Goal: Task Accomplishment & Management: Complete application form

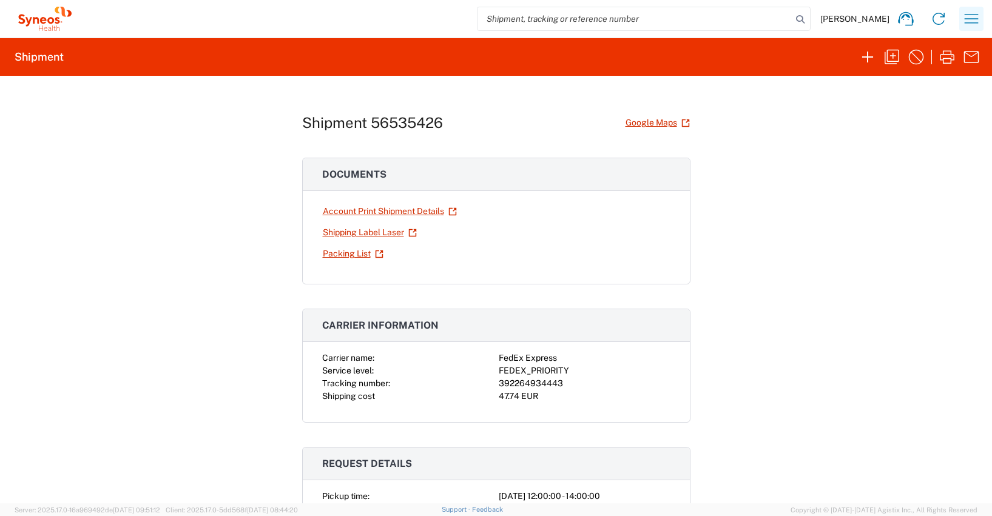
click at [969, 19] on icon "button" at bounding box center [970, 18] width 19 height 19
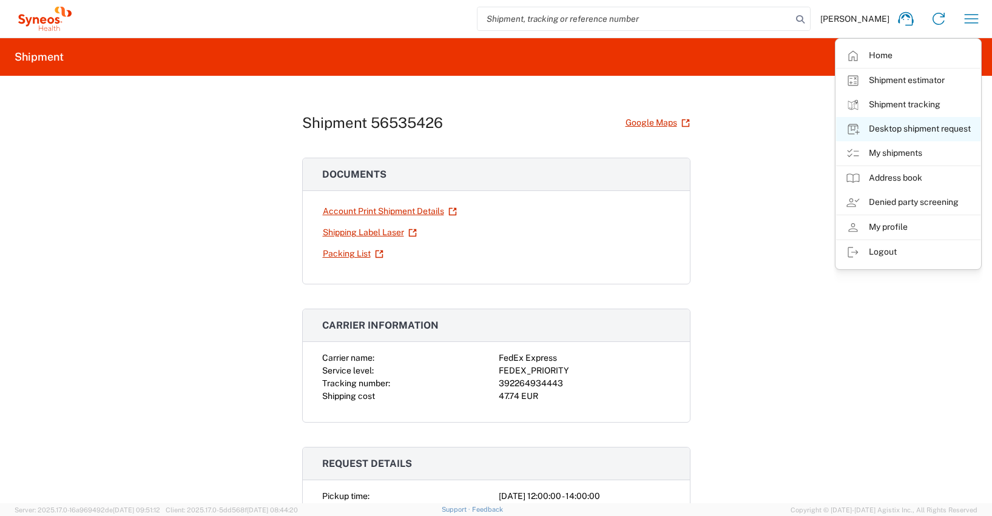
click at [918, 127] on link "Desktop shipment request" at bounding box center [908, 129] width 144 height 24
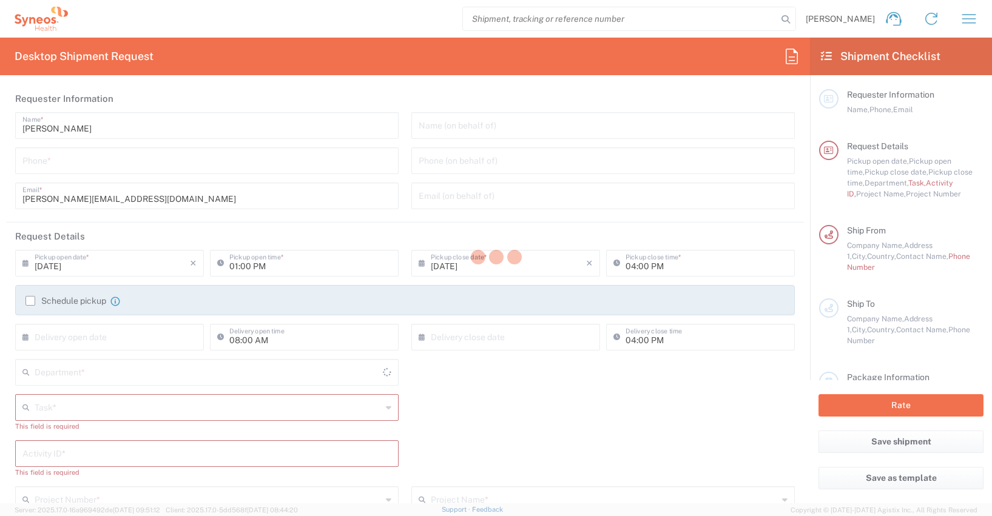
type input "4510"
type input "[GEOGRAPHIC_DATA]"
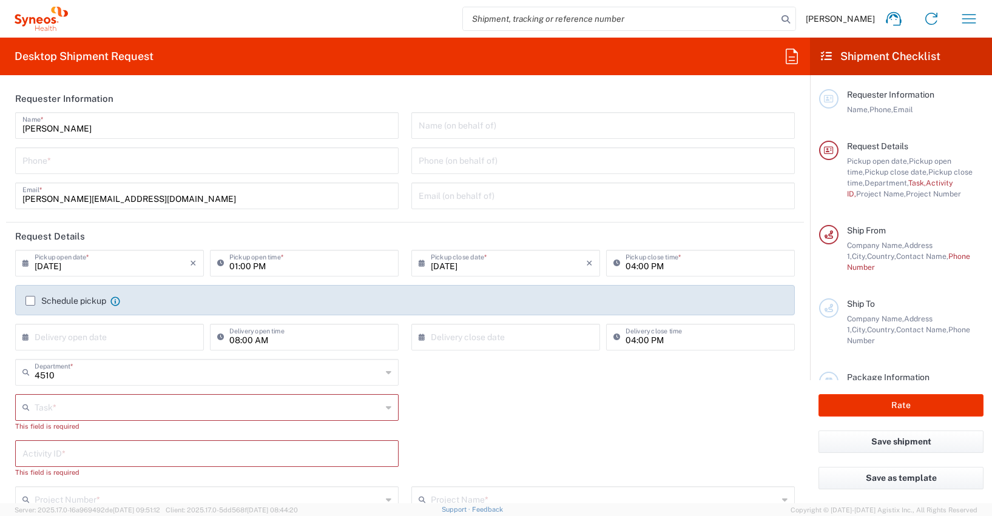
type input "Syneos Health Germany GMBH"
click at [31, 164] on input "tel" at bounding box center [206, 159] width 369 height 21
type input "[PHONE_NUMBER]"
type input "[PERSON_NAME][EMAIL_ADDRESS][DOMAIN_NAME]"
type input "Other"
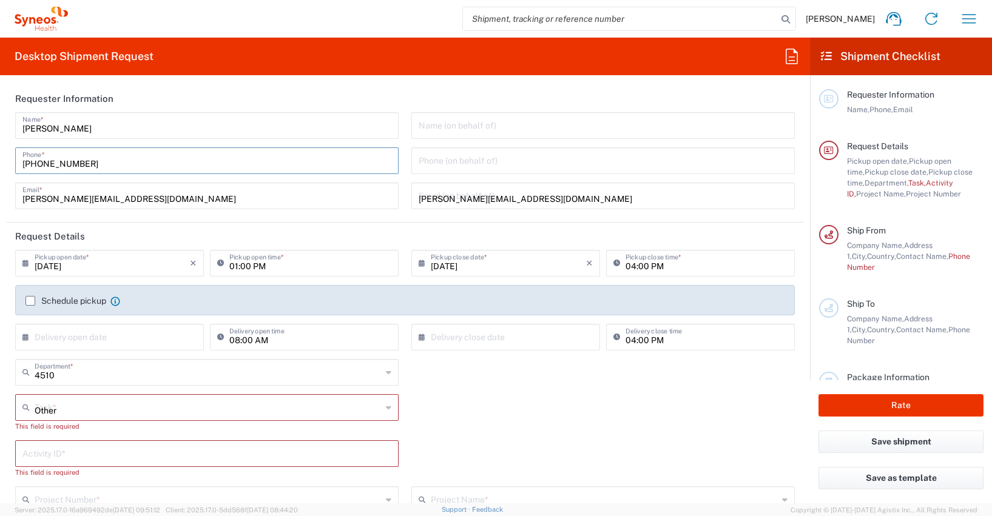
type input "4510"
type input "4510 DEPARTMENTAL EXPENSE"
type input "017638750770"
type input "Syneos Health Germany GMBH"
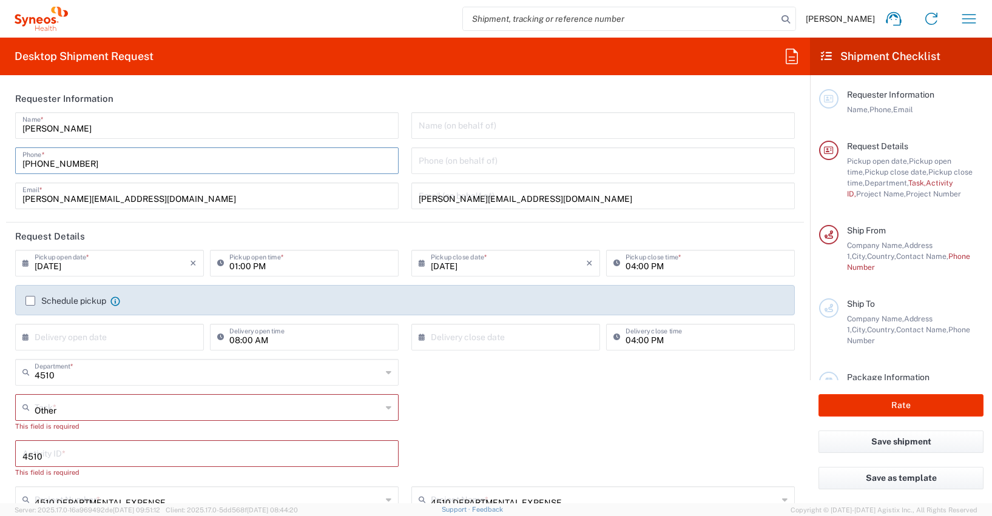
type input "Syneos Health"
type input "[PERSON_NAME]-Ring 6"
type input "Munchen"
type input "[GEOGRAPHIC_DATA]"
type input "81929"
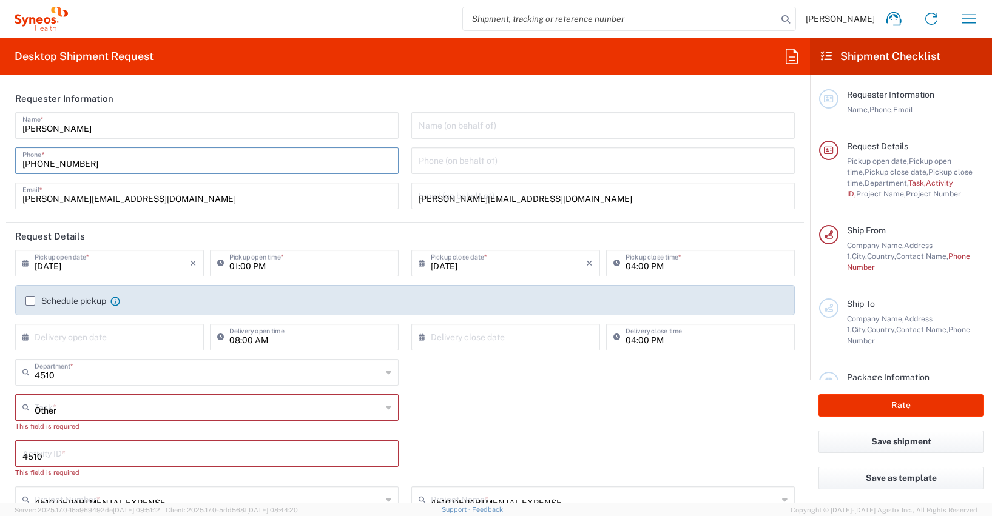
type input "[PERSON_NAME]"
type input "[PHONE_NUMBER]"
type input "[PERSON_NAME][EMAIL_ADDRESS][DOMAIN_NAME]"
type input "DE213090249"
type input "1"
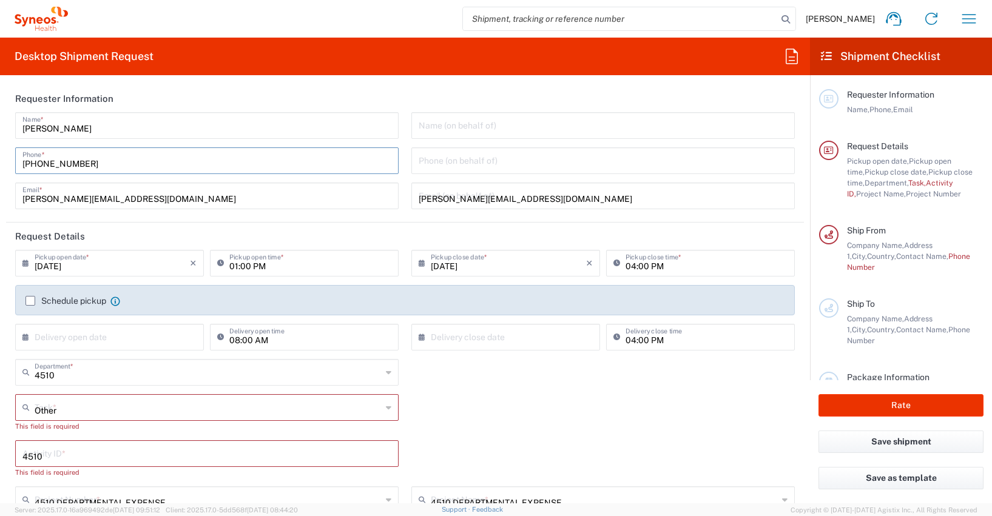
type input "33.02"
type input "29.21"
type input "6.35"
type input "2.5"
type input "[PERSON_NAME]"
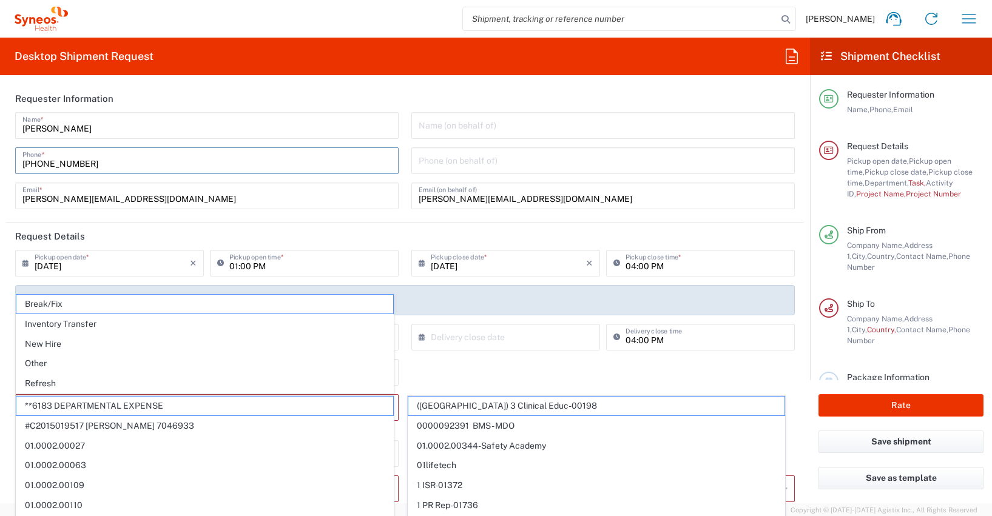
type input "Syneos Health Germany GMBH"
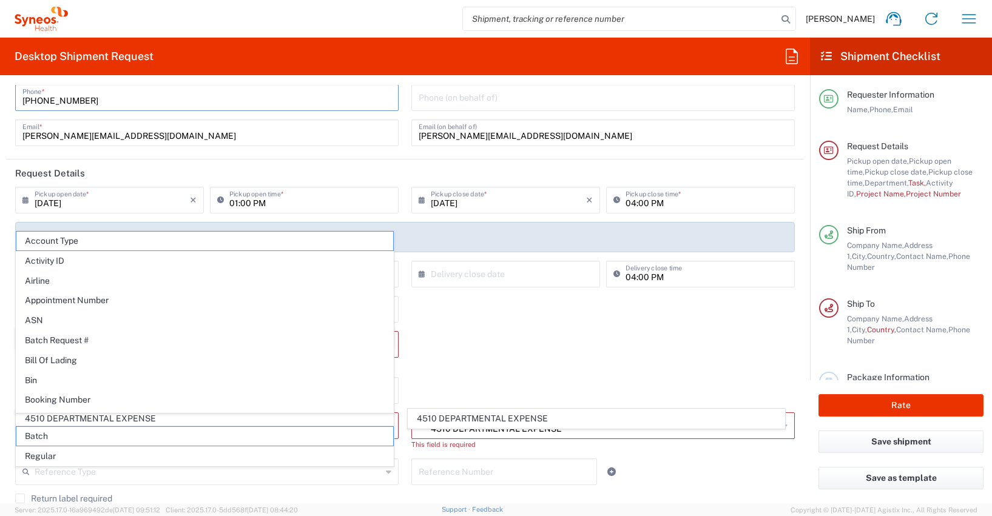
scroll to position [118, 0]
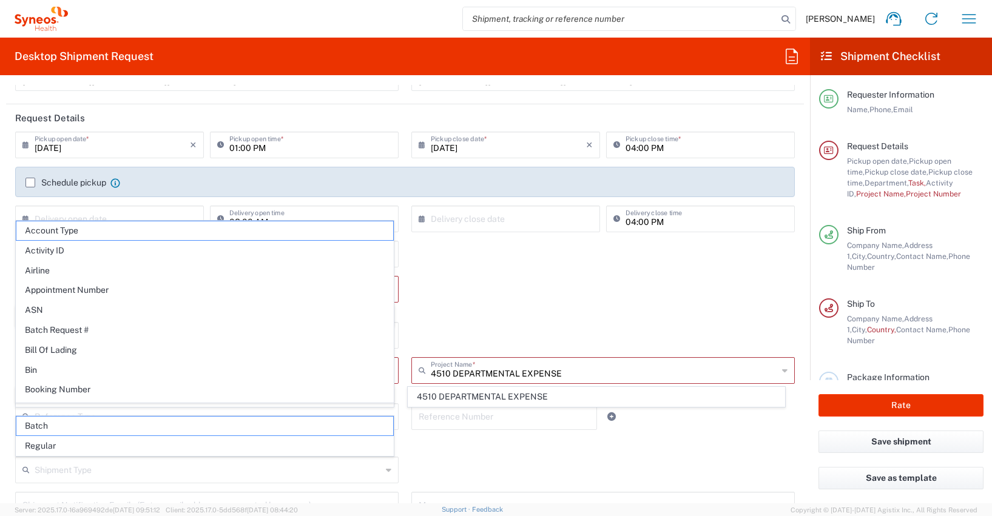
click at [402, 281] on div "Other Task * Other This field is required" at bounding box center [405, 299] width 792 height 46
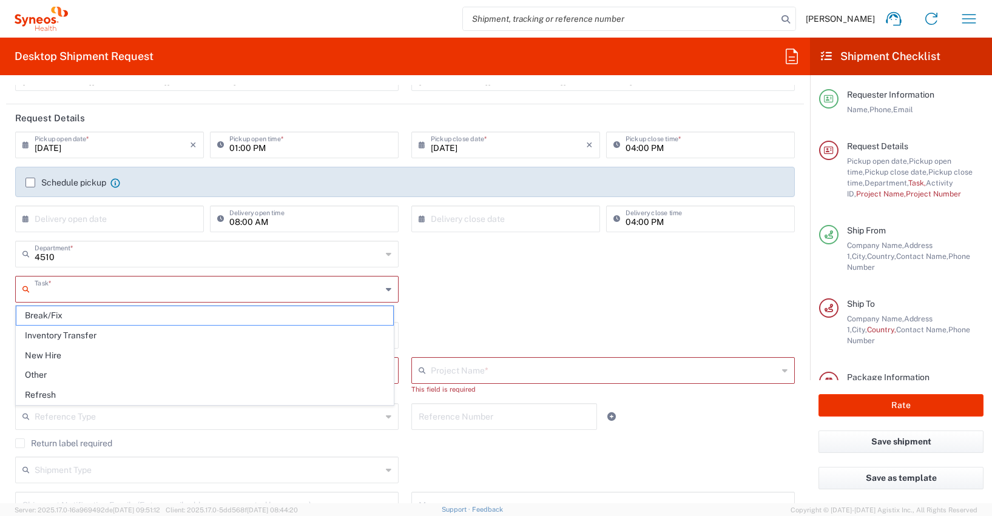
click at [47, 290] on input "text" at bounding box center [208, 288] width 347 height 21
click at [39, 379] on span "Other" at bounding box center [204, 375] width 377 height 19
type input "Other"
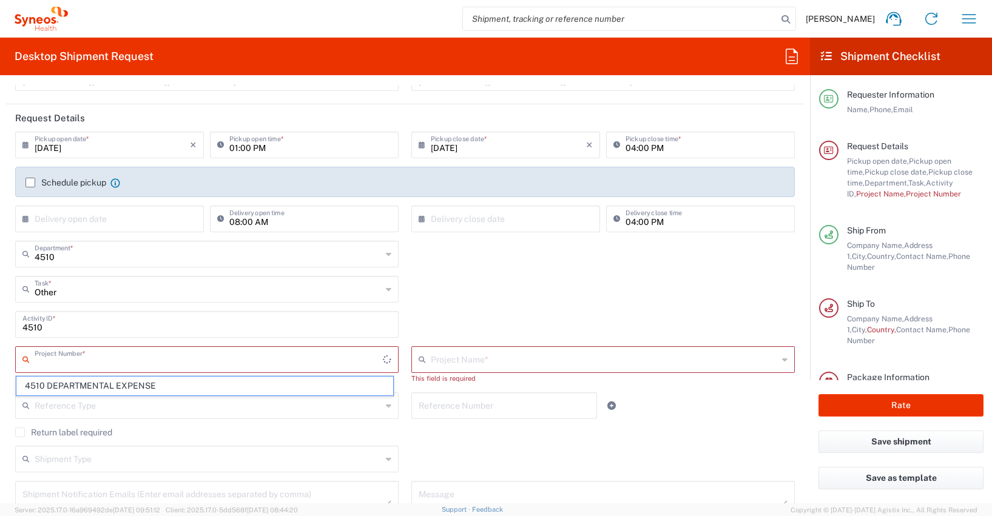
click at [42, 359] on input "text" at bounding box center [209, 358] width 348 height 21
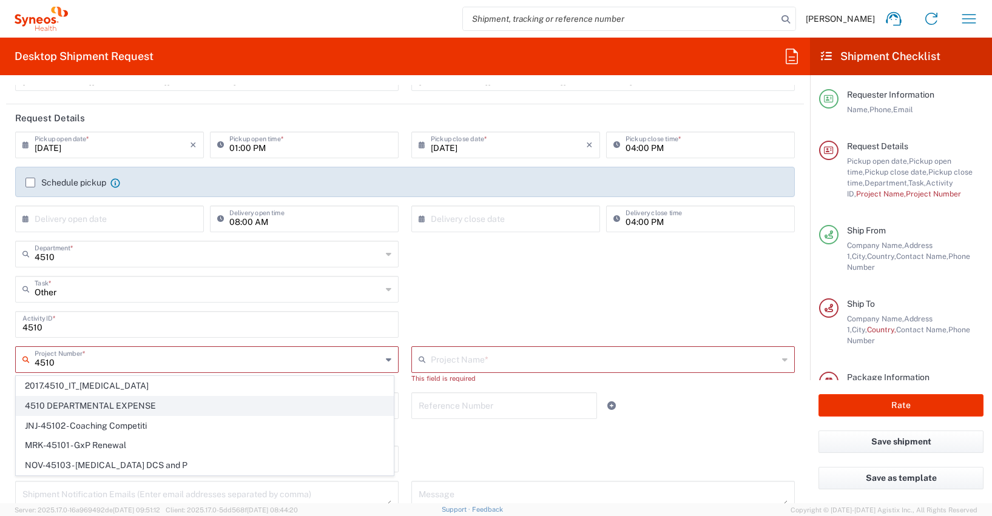
click at [104, 406] on span "4510 DEPARTMENTAL EXPENSE" at bounding box center [204, 406] width 377 height 19
type input "4510 DEPARTMENTAL EXPENSE"
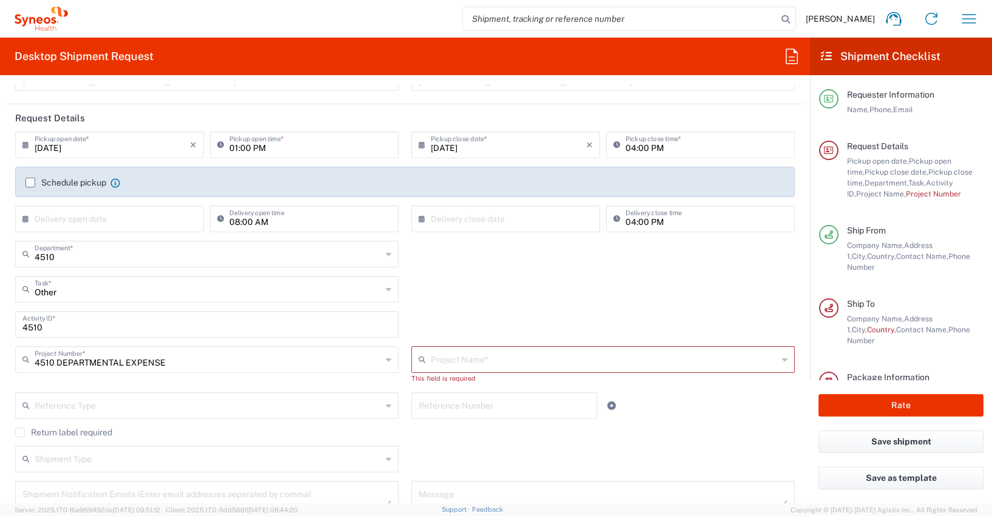
type input "4510 DEPARTMENTAL EXPENSE"
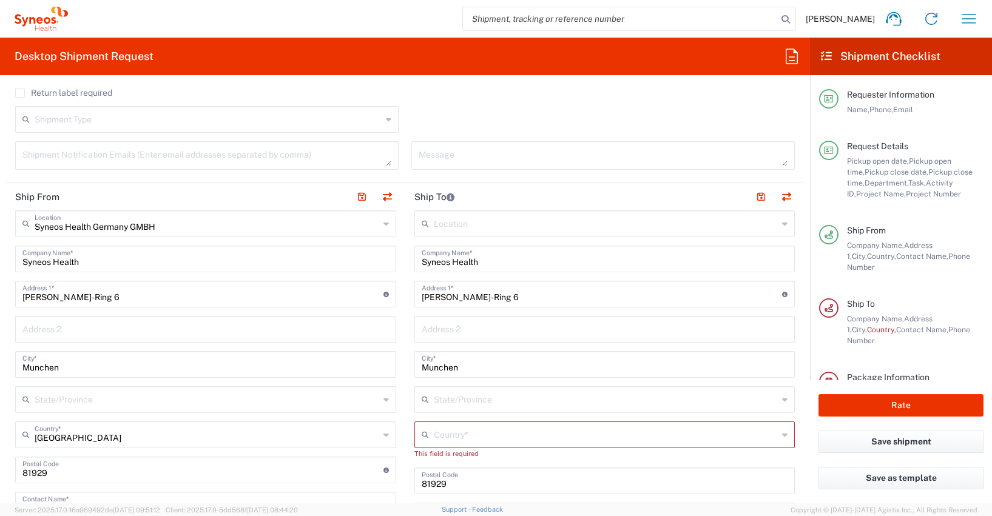
scroll to position [460, 0]
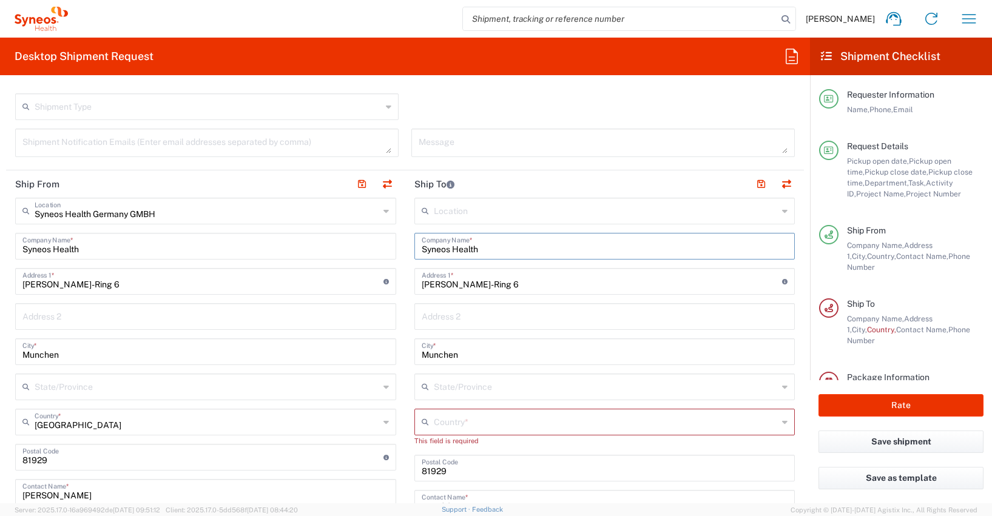
drag, startPoint x: 482, startPoint y: 249, endPoint x: 386, endPoint y: 246, distance: 96.5
click at [386, 246] on div "Ship From Syneos Health [GEOGRAPHIC_DATA] GMBH Location Syneos Health [GEOGRAPH…" at bounding box center [405, 458] width 798 height 577
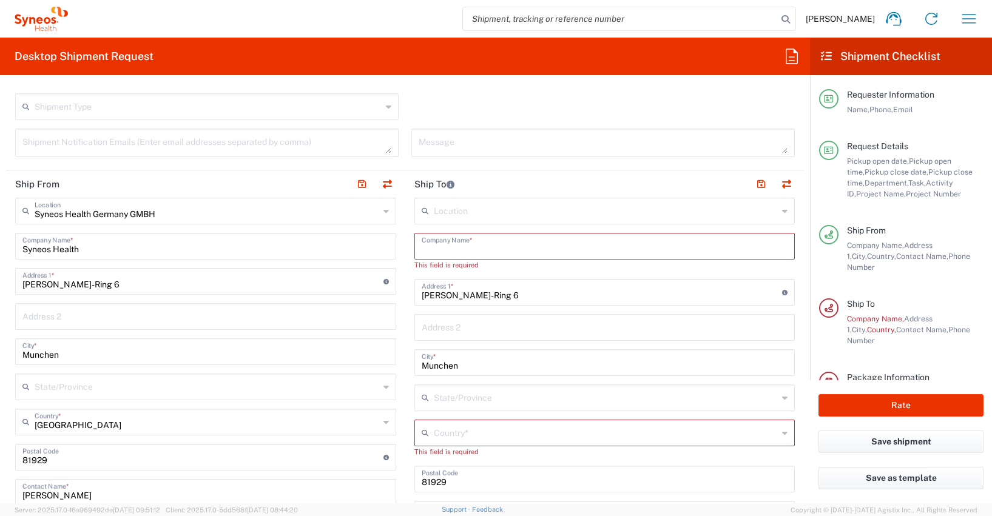
paste input "[PERSON_NAME]"
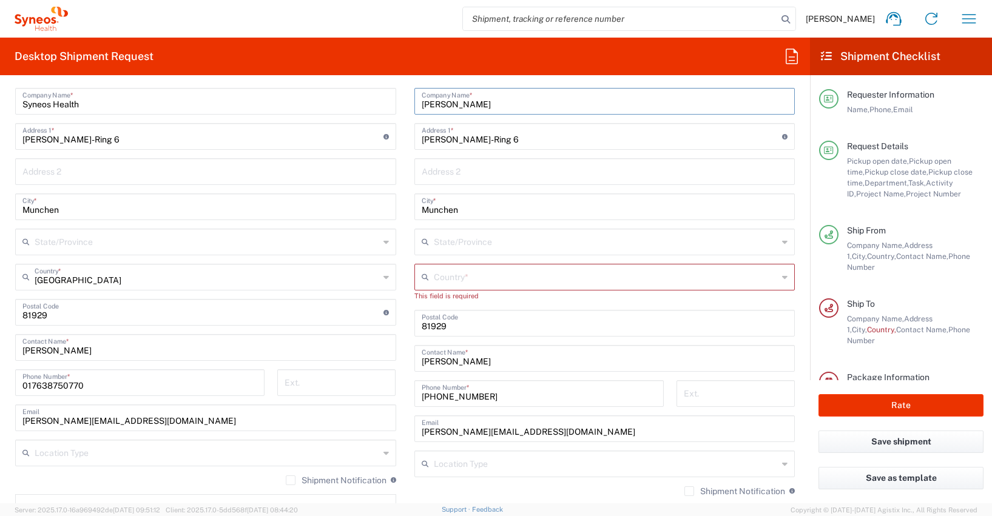
scroll to position [662, 0]
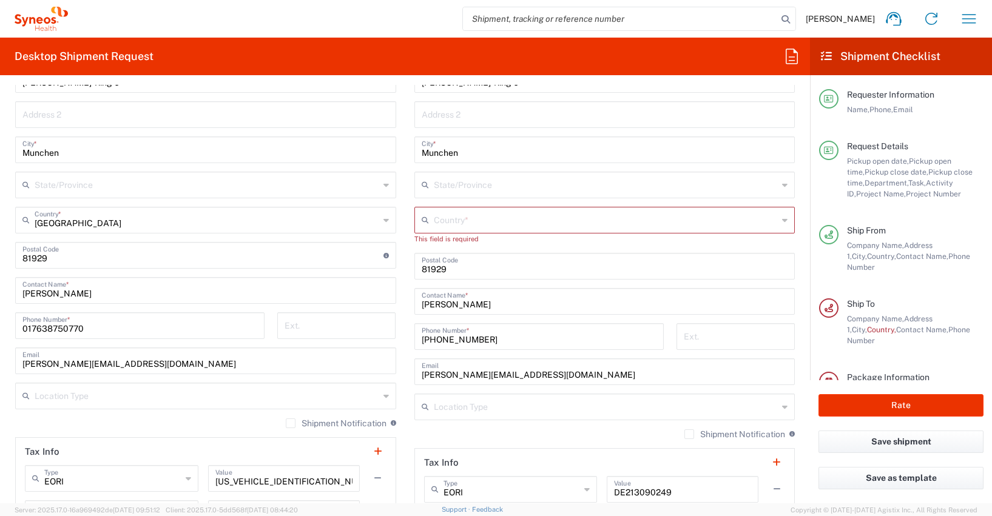
type input "[PERSON_NAME]"
click at [502, 306] on input "[PERSON_NAME]" at bounding box center [605, 300] width 366 height 21
type input "A"
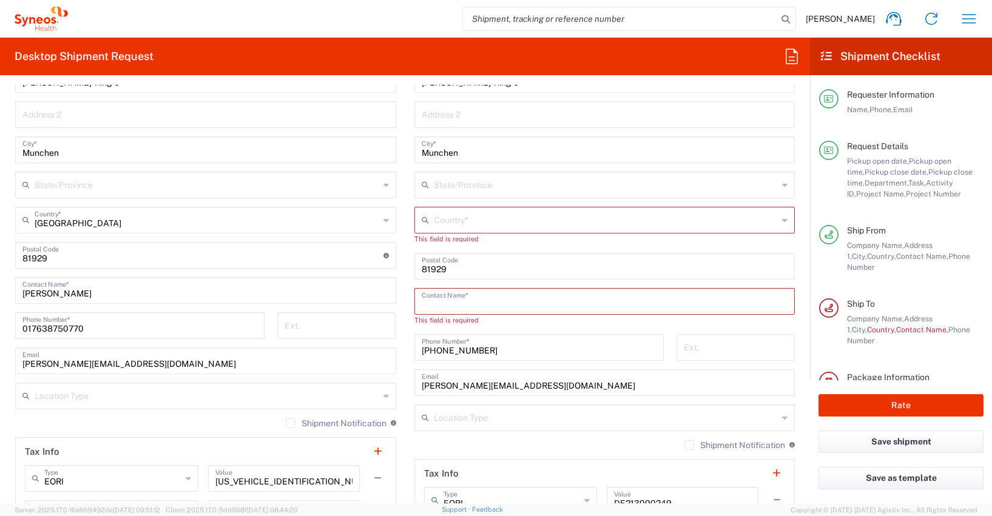
paste input "[PERSON_NAME]"
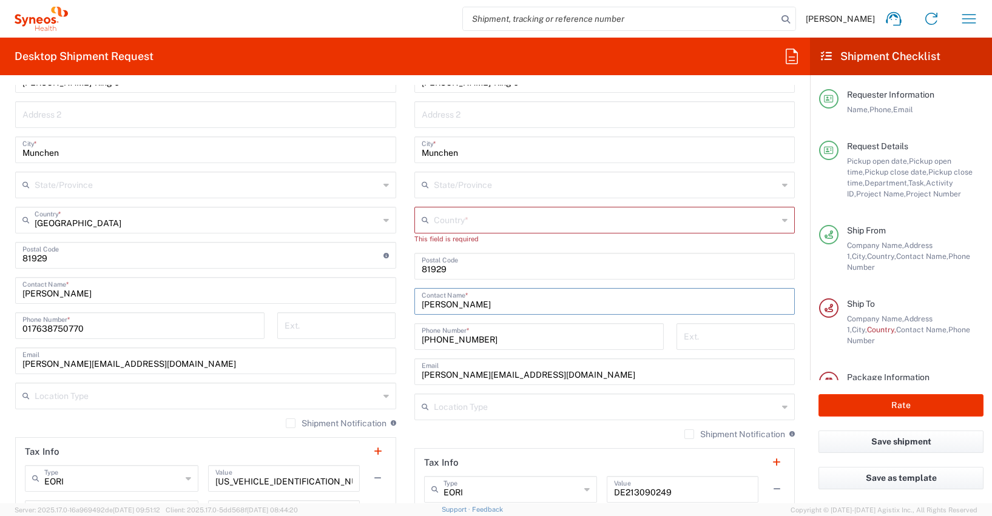
type input "[PERSON_NAME]"
click at [90, 332] on input "017638750770" at bounding box center [139, 324] width 235 height 21
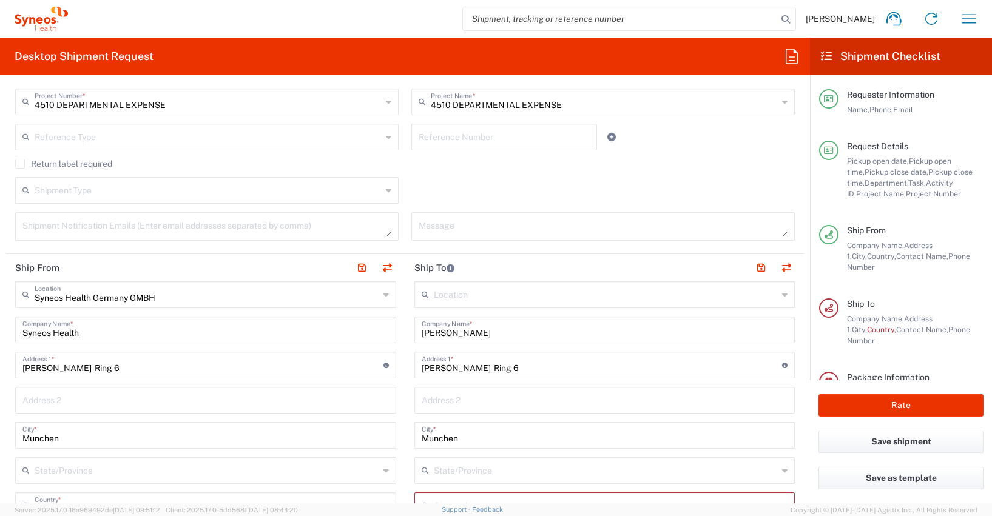
scroll to position [0, 0]
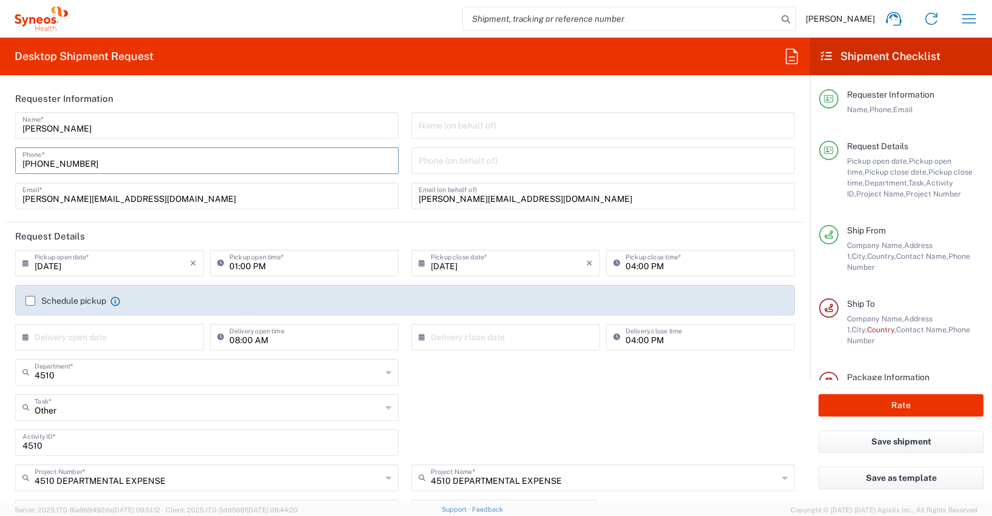
drag, startPoint x: 91, startPoint y: 161, endPoint x: 0, endPoint y: 160, distance: 91.0
click at [0, 160] on form "Requester Information [PERSON_NAME] Name * [PHONE_NUMBER] Phone * [PERSON_NAME]…" at bounding box center [405, 294] width 810 height 419
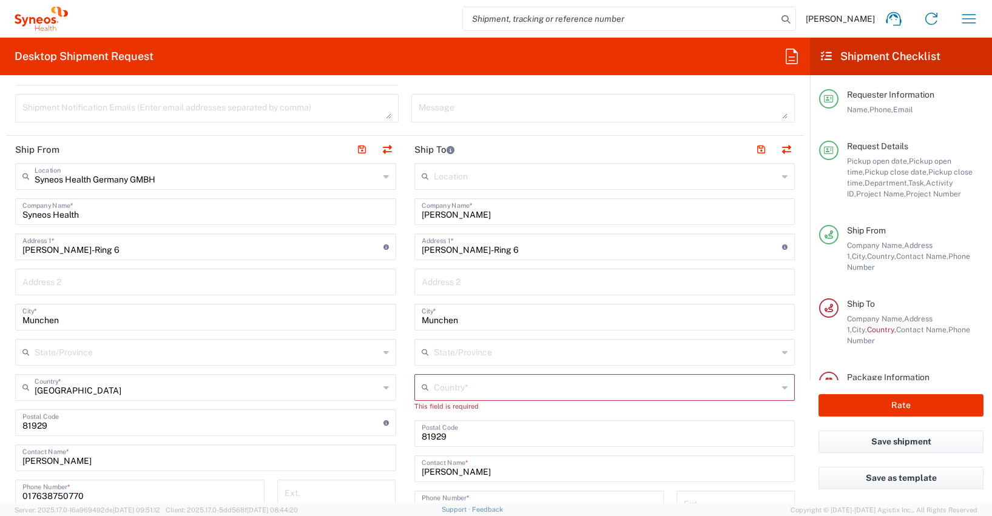
scroll to position [577, 0]
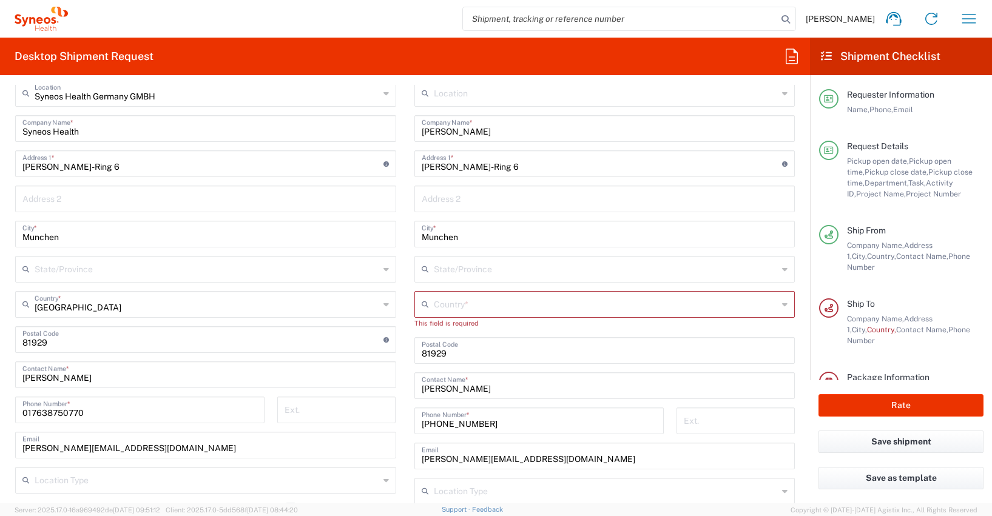
click at [56, 414] on input "017638750770" at bounding box center [139, 409] width 235 height 21
paste input "[PHONE_NUMBER]"
type input "[PHONE_NUMBER]"
click at [436, 300] on input "text" at bounding box center [606, 303] width 345 height 21
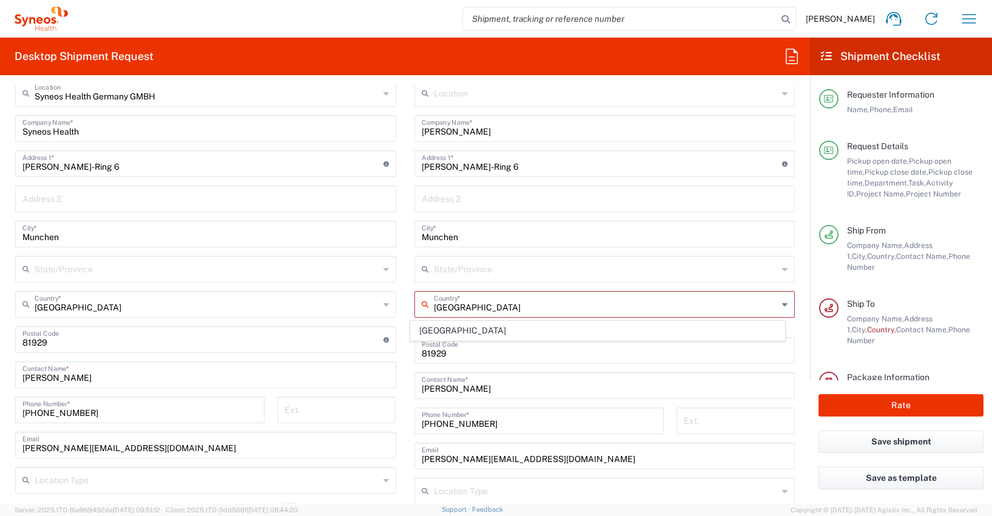
click at [425, 330] on span "[GEOGRAPHIC_DATA]" at bounding box center [598, 330] width 374 height 19
type input "[GEOGRAPHIC_DATA]"
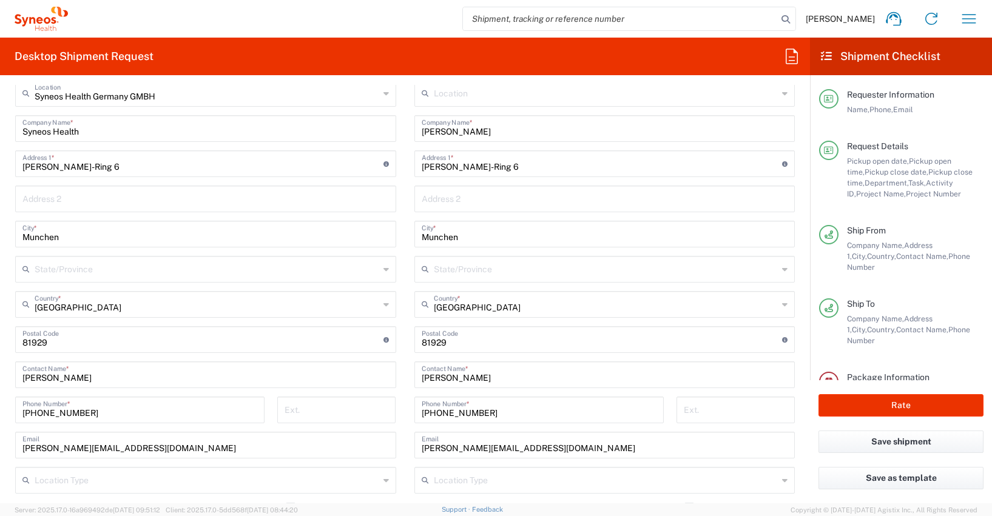
click at [520, 169] on input "[PERSON_NAME]-Ring 6" at bounding box center [602, 162] width 361 height 21
type input "S"
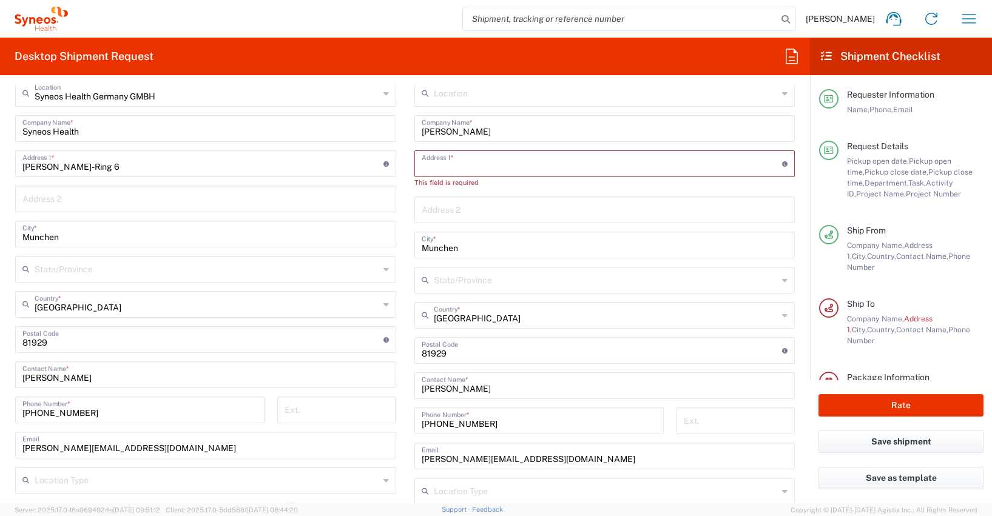
scroll to position [575, 0]
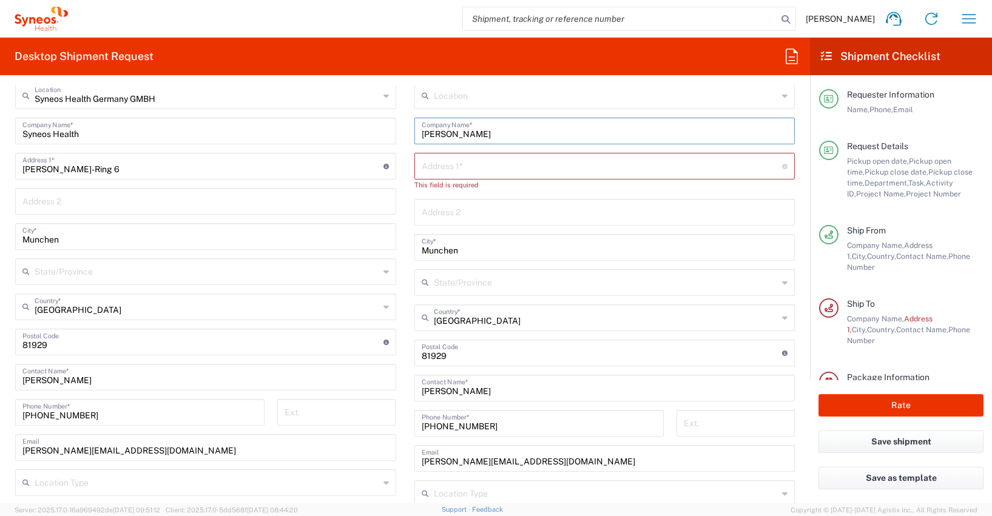
drag, startPoint x: 503, startPoint y: 134, endPoint x: 402, endPoint y: 130, distance: 102.0
click at [405, 130] on main "Location [PERSON_NAME] LLC-[GEOGRAPHIC_DATA] [GEOGRAPHIC_DATA] [GEOGRAPHIC_DATA…" at bounding box center [604, 342] width 399 height 520
click at [445, 355] on input "undefined" at bounding box center [602, 352] width 361 height 21
type input "81735"
paste input "[PERSON_NAME][STREET_ADDRESS],"
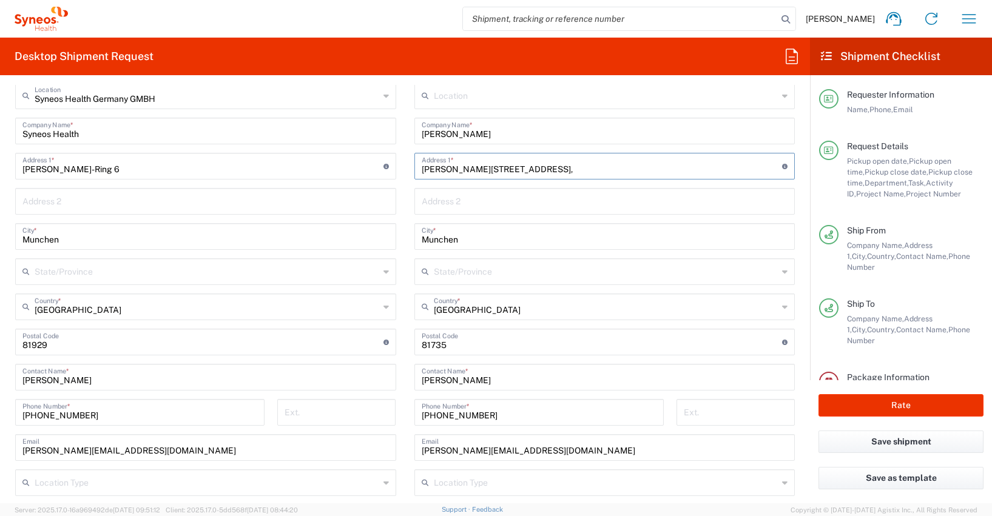
type input "[PERSON_NAME][STREET_ADDRESS],"
drag, startPoint x: 486, startPoint y: 416, endPoint x: 412, endPoint y: 408, distance: 75.0
click at [414, 408] on div "[PHONE_NUMBER] Phone Number *" at bounding box center [538, 412] width 249 height 27
paste input "685463210"
type input "[PHONE_NUMBER]"
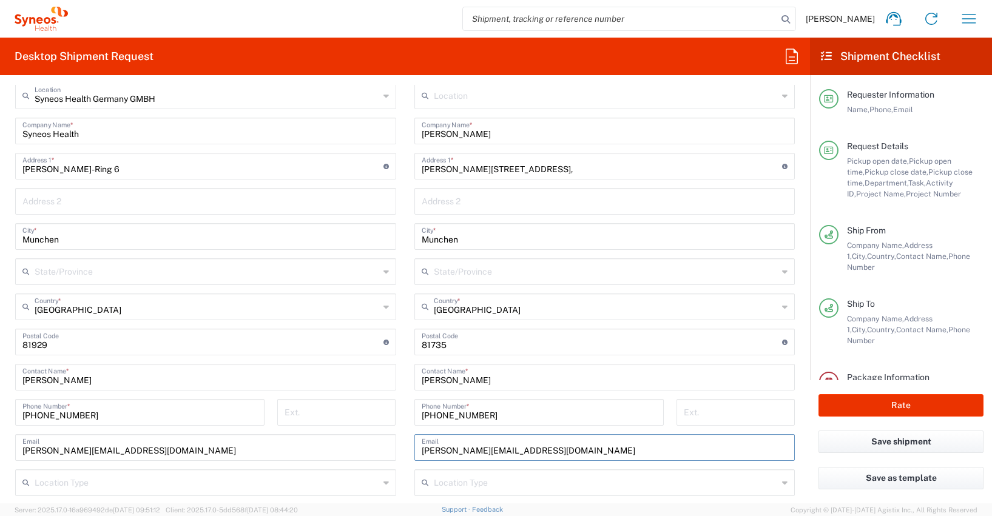
click at [577, 451] on input "[PERSON_NAME][EMAIL_ADDRESS][DOMAIN_NAME]" at bounding box center [605, 446] width 366 height 21
drag, startPoint x: 577, startPoint y: 451, endPoint x: 401, endPoint y: 452, distance: 175.9
click at [405, 452] on main "Location [PERSON_NAME] LLC-[GEOGRAPHIC_DATA] [GEOGRAPHIC_DATA] [GEOGRAPHIC_DATA…" at bounding box center [604, 337] width 399 height 510
paste input "bahadin.khasawneh"
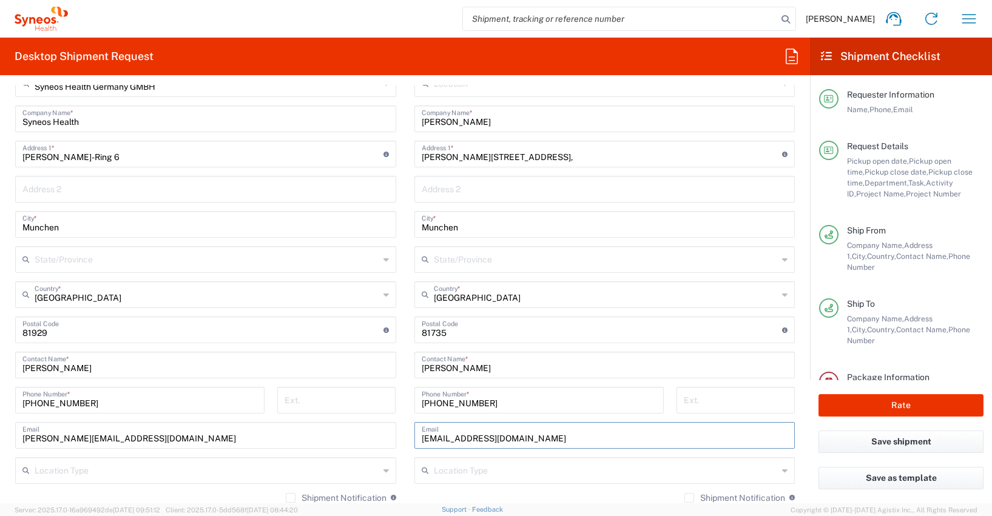
scroll to position [588, 0]
type input "[EMAIL_ADDRESS][DOMAIN_NAME]"
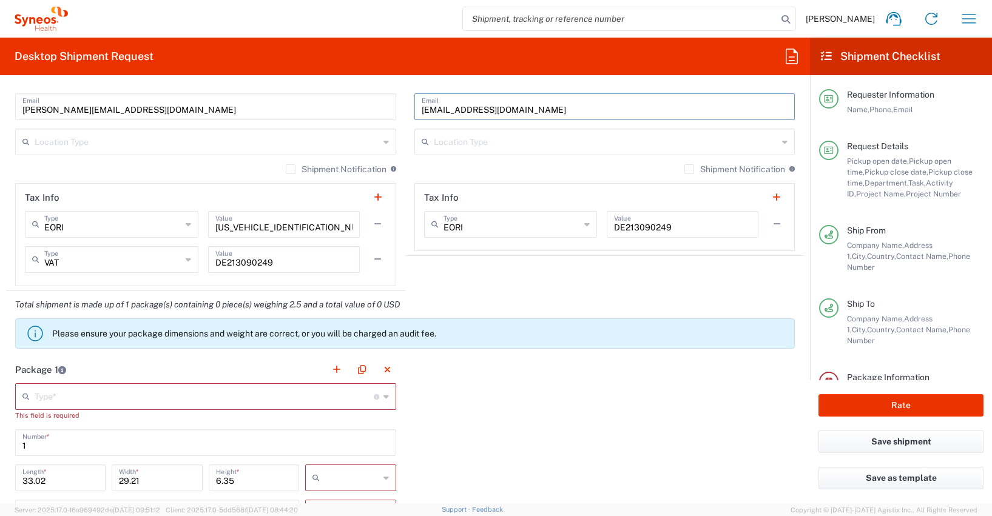
scroll to position [1137, 0]
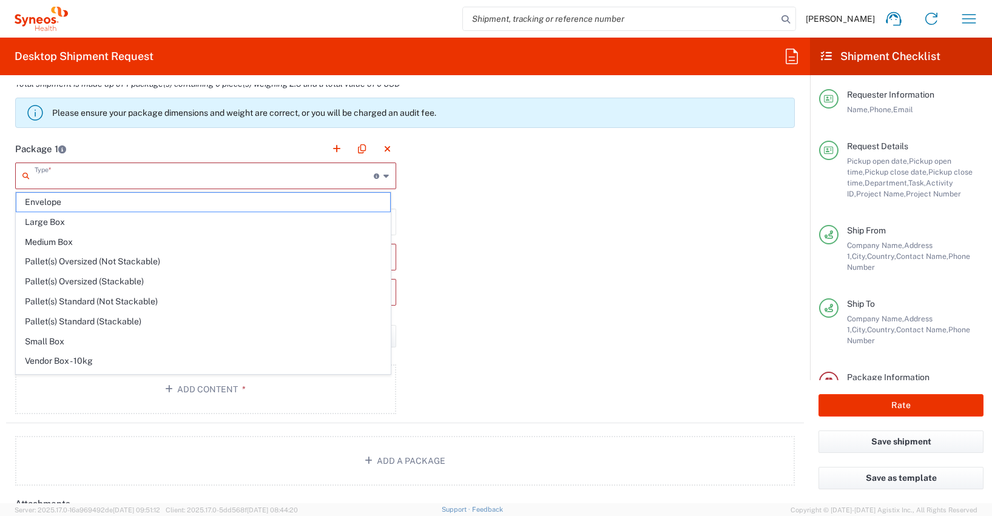
click at [36, 176] on input "text" at bounding box center [204, 174] width 339 height 21
click at [53, 243] on span "Medium Box" at bounding box center [203, 242] width 374 height 19
type input "Medium Box"
type input "13"
type input "11.5"
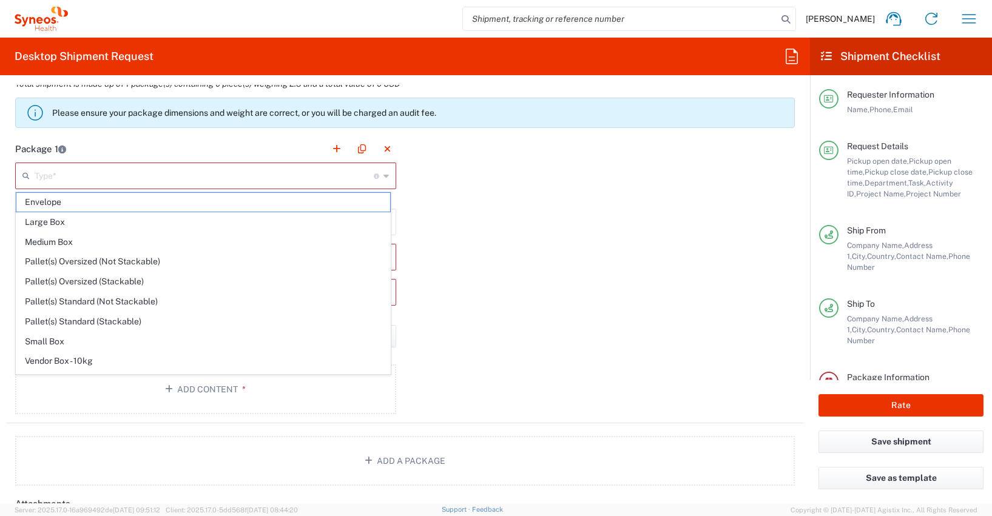
type input "2.5"
type input "in"
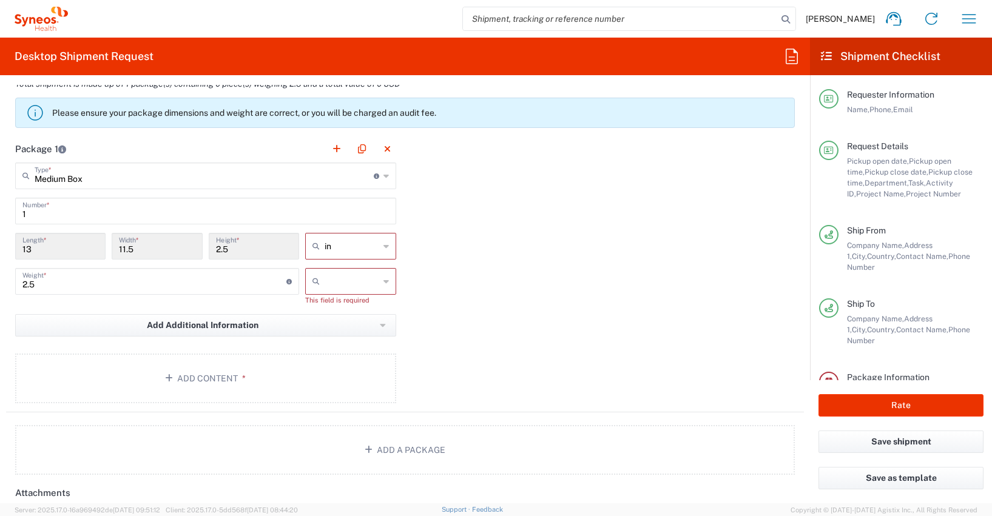
click at [383, 248] on icon at bounding box center [385, 246] width 5 height 19
click at [321, 292] on span "cm" at bounding box center [346, 292] width 87 height 19
type input "33.02"
type input "29.21"
type input "6.35"
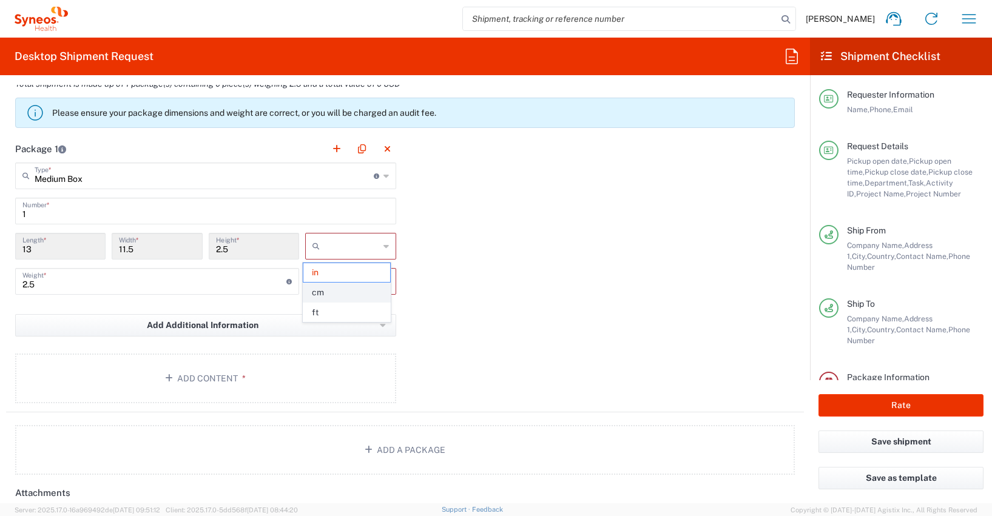
type input "cm"
click at [383, 283] on icon at bounding box center [385, 281] width 5 height 19
click at [315, 307] on span "kgs" at bounding box center [346, 307] width 87 height 19
type input "kgs"
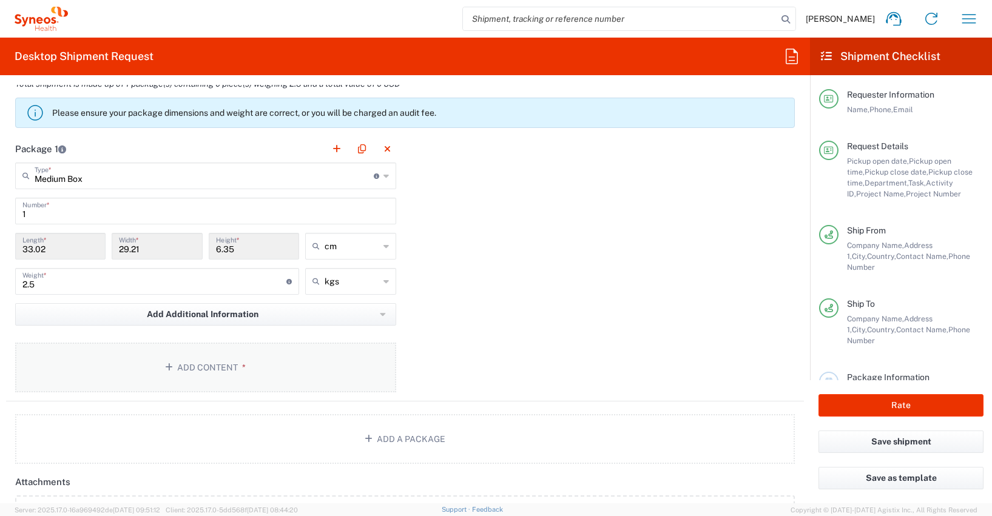
click at [207, 368] on button "Add Content *" at bounding box center [205, 368] width 381 height 50
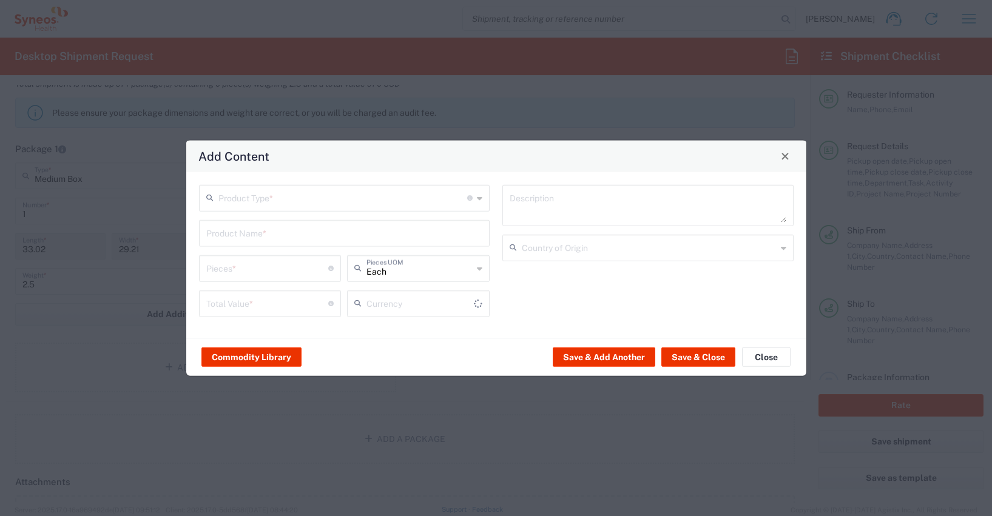
type input "US Dollar"
click at [256, 358] on button "Commodity Library" at bounding box center [251, 357] width 100 height 19
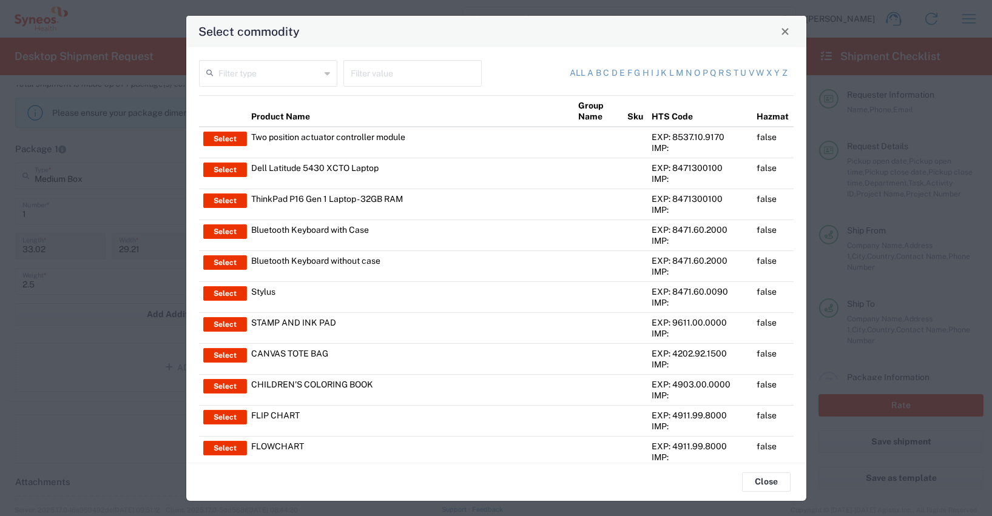
click at [378, 76] on input "text" at bounding box center [413, 72] width 124 height 21
type input "thinkpad"
click at [279, 70] on input "text" at bounding box center [269, 72] width 102 height 21
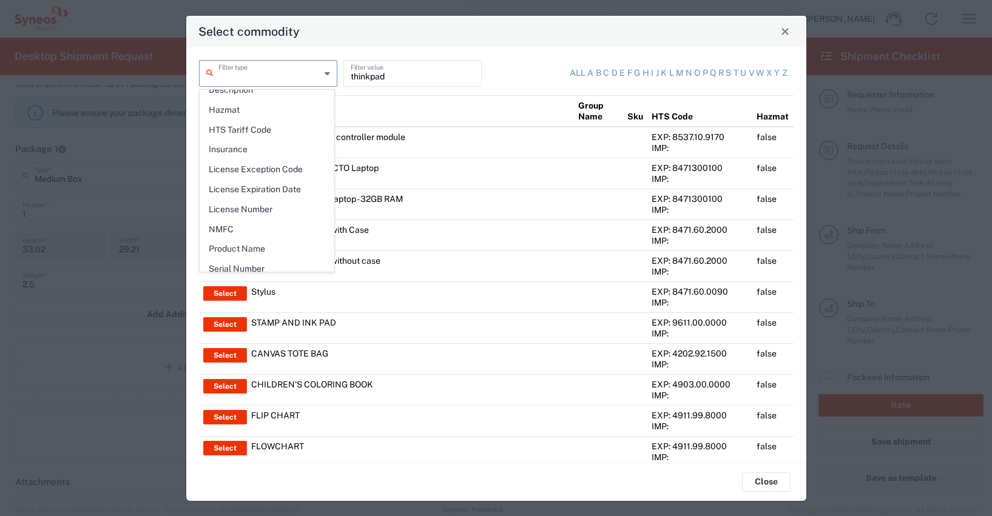
scroll to position [150, 0]
click at [244, 248] on span "Product Name" at bounding box center [266, 247] width 133 height 19
type input "Product Name"
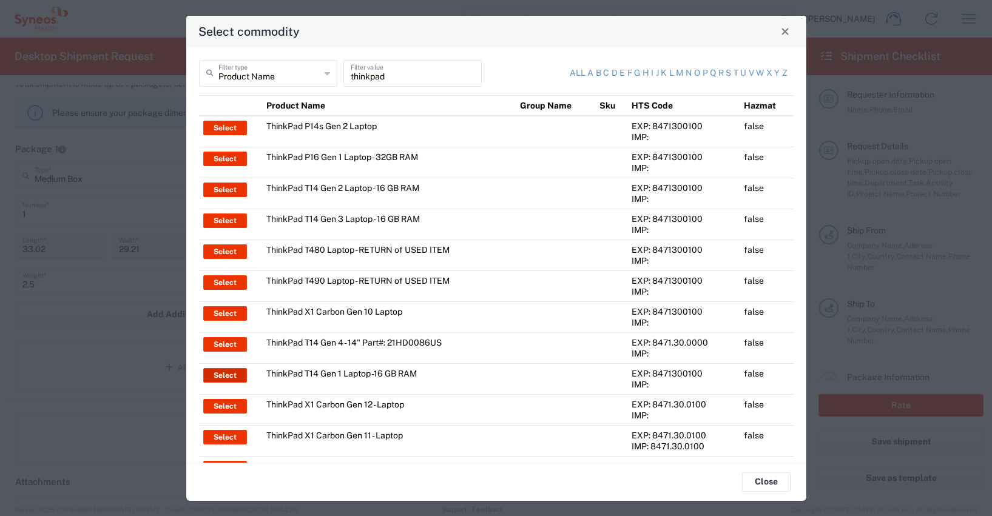
click at [223, 374] on button "Select" at bounding box center [225, 375] width 44 height 15
type input "ThinkPad T14 Gen 1 Laptop -16 GB RAM"
type textarea "Intel Core i5-10210U- 14"- 512 GB SSD"
type input "[GEOGRAPHIC_DATA]"
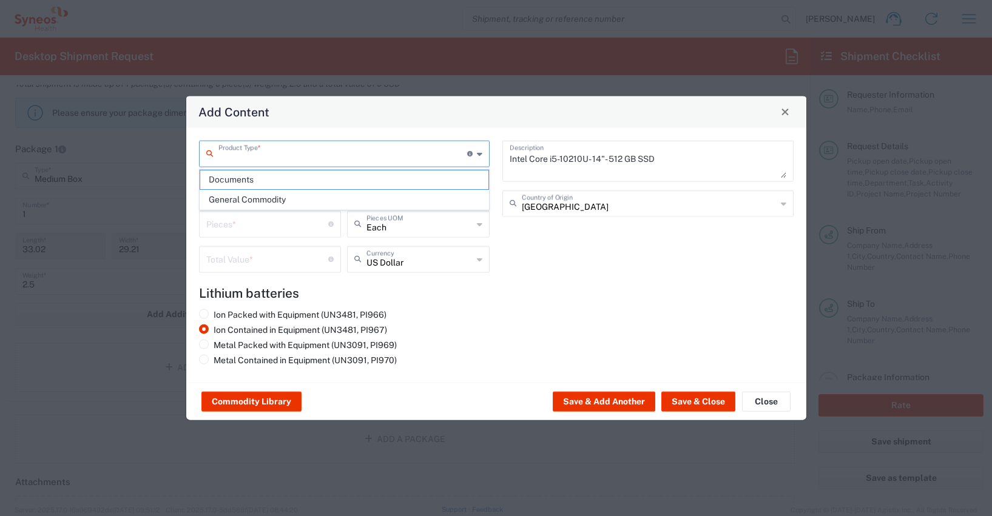
click at [218, 156] on input "text" at bounding box center [342, 152] width 249 height 21
click at [243, 202] on span "General Commodity" at bounding box center [344, 199] width 289 height 19
type input "General Commodity"
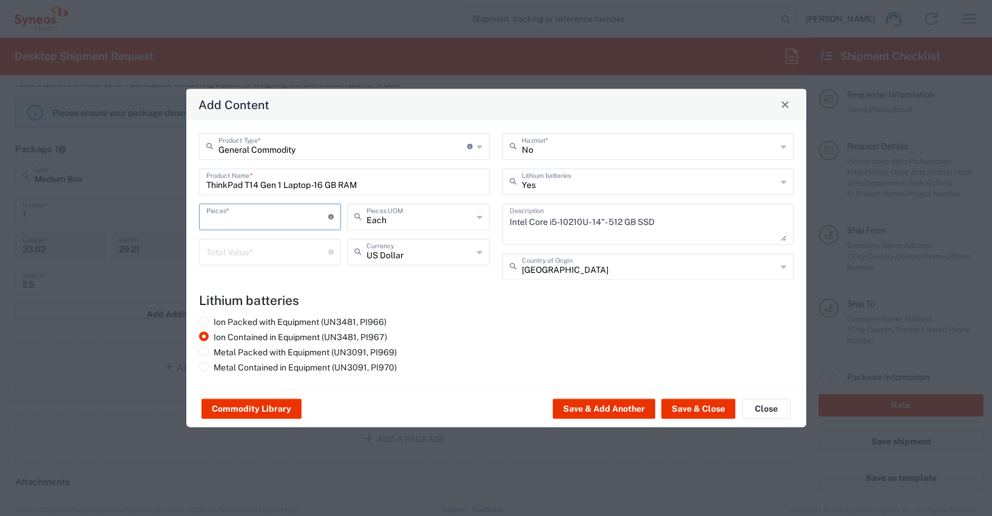
click at [240, 217] on input "number" at bounding box center [267, 215] width 123 height 21
type input "1"
click at [227, 250] on input "number" at bounding box center [267, 250] width 123 height 21
type input "600"
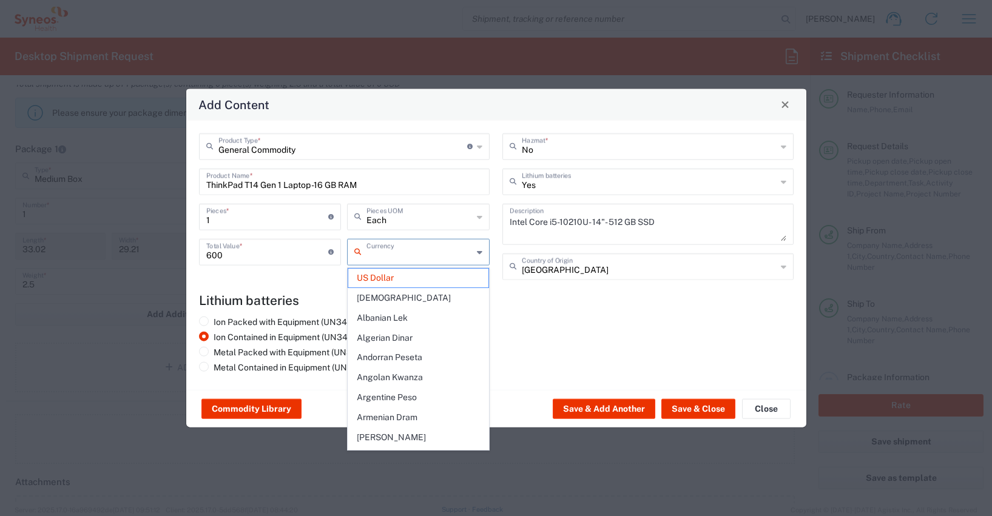
click at [442, 251] on input "text" at bounding box center [419, 250] width 106 height 21
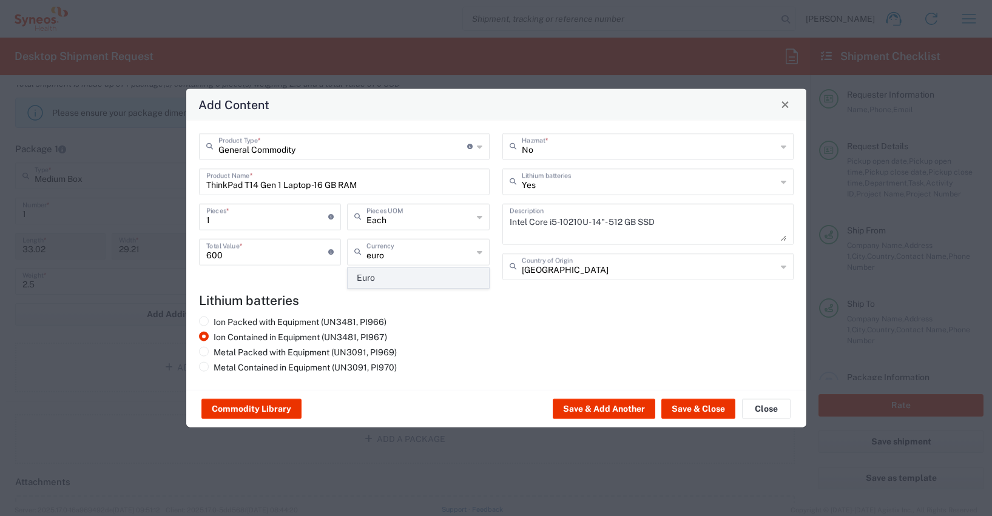
click at [380, 277] on span "Euro" at bounding box center [418, 278] width 140 height 19
type input "Euro"
click at [699, 409] on button "Save & Close" at bounding box center [698, 408] width 74 height 19
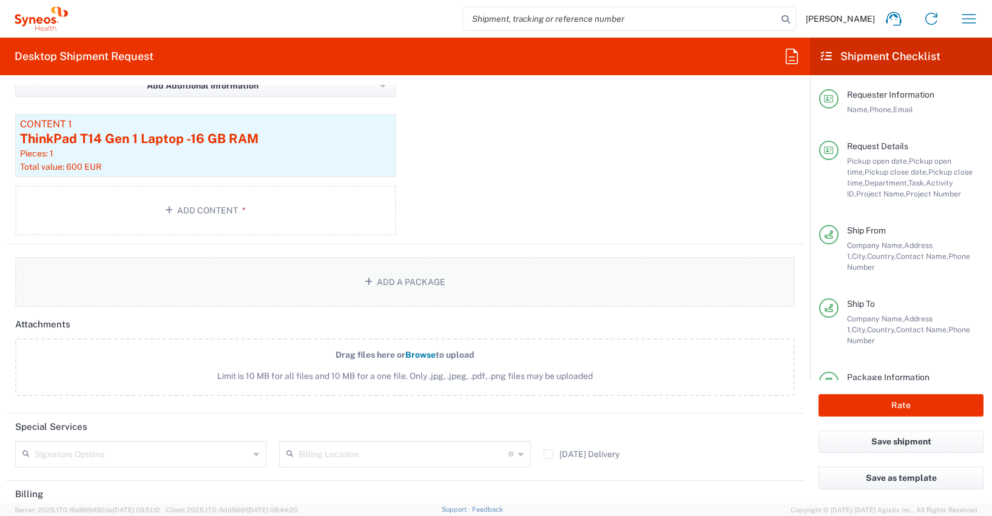
scroll to position [1524, 0]
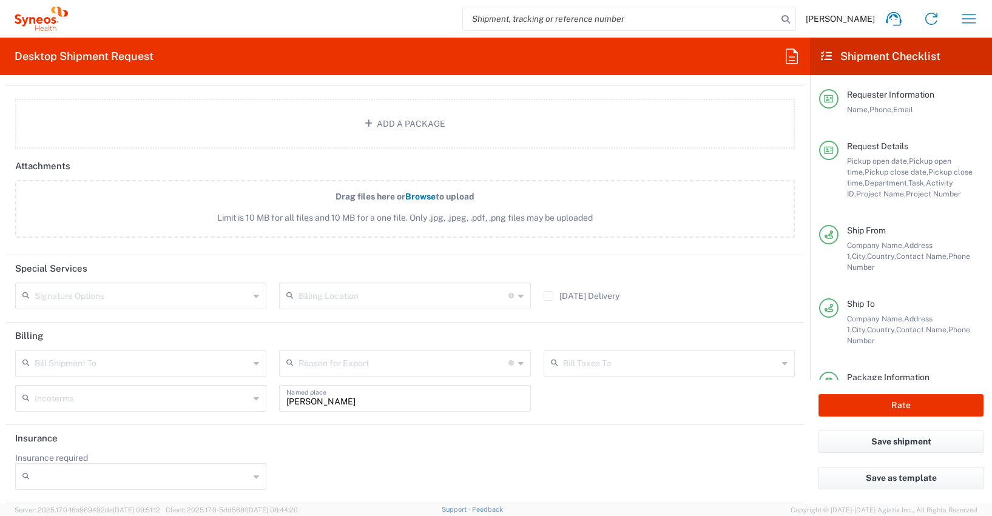
click at [353, 401] on input "[PERSON_NAME]" at bounding box center [404, 397] width 237 height 21
type input "P"
click at [847, 408] on button "Rate" at bounding box center [900, 405] width 165 height 22
type input "4510 DEPARTMENTAL EXPENSE"
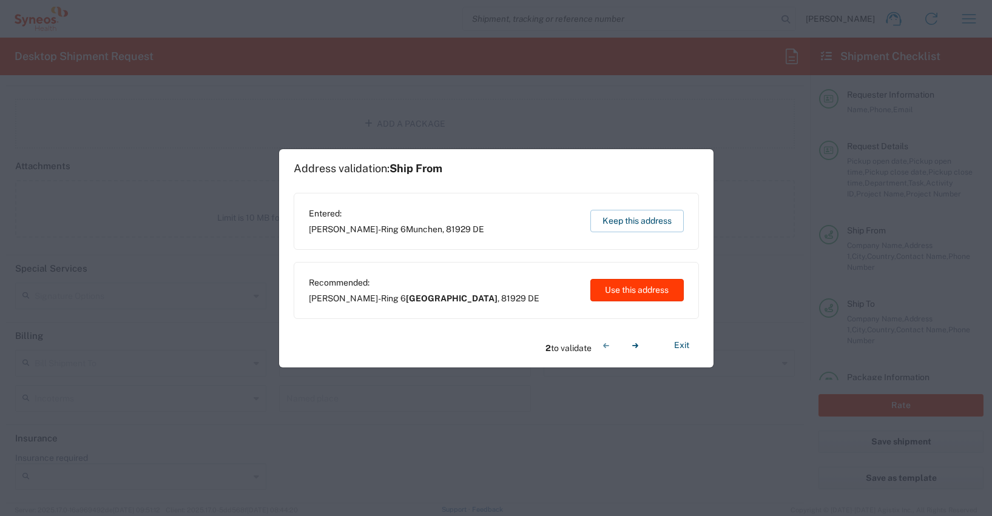
click at [642, 286] on button "Use this address" at bounding box center [636, 290] width 93 height 22
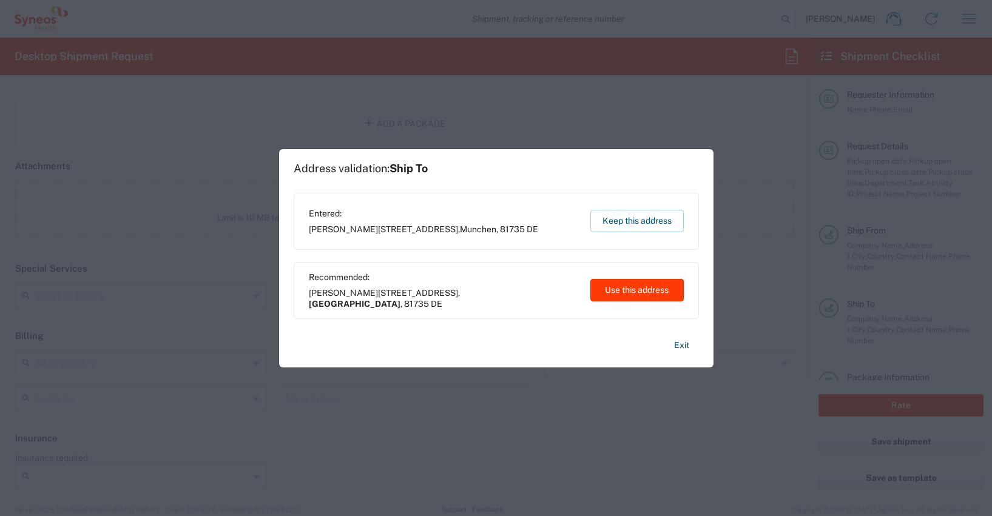
click at [630, 290] on button "Use this address" at bounding box center [636, 290] width 93 height 22
type input "[GEOGRAPHIC_DATA]"
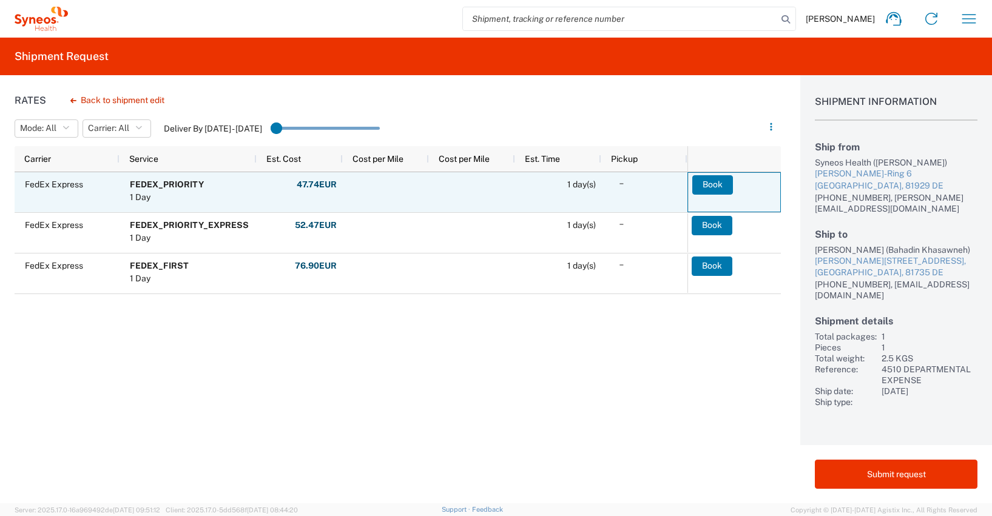
click at [712, 183] on button "Book" at bounding box center [712, 184] width 41 height 19
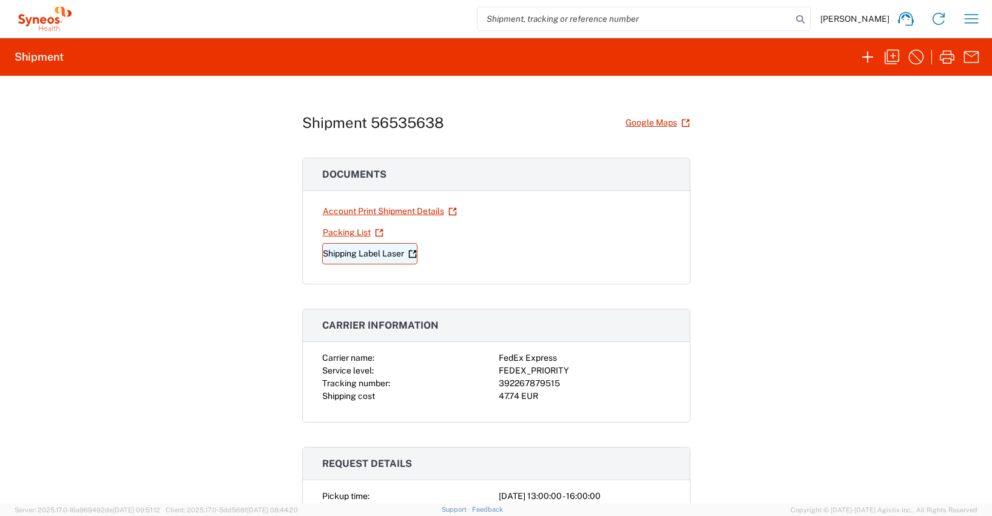
click at [355, 255] on link "Shipping Label Laser" at bounding box center [369, 253] width 95 height 21
click at [973, 19] on icon "button" at bounding box center [970, 18] width 19 height 19
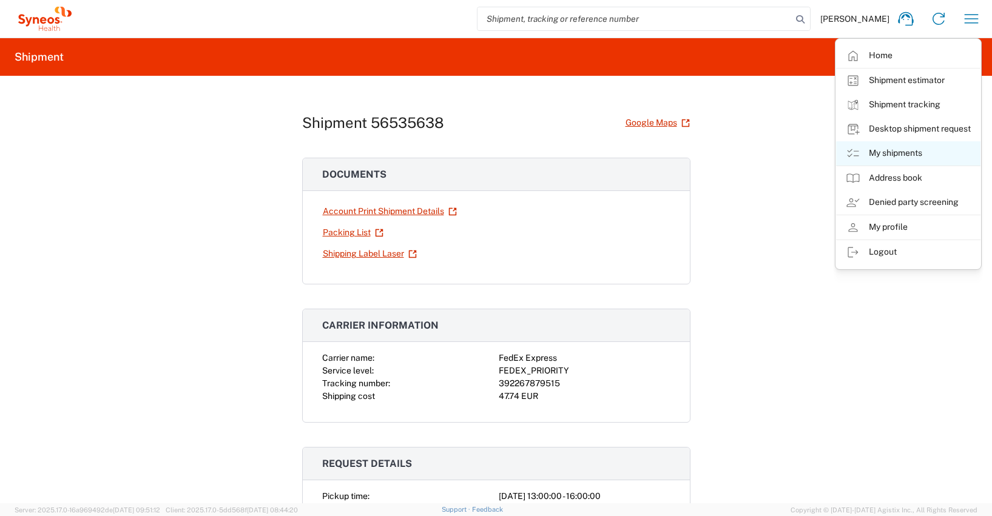
click at [904, 152] on link "My shipments" at bounding box center [908, 153] width 144 height 24
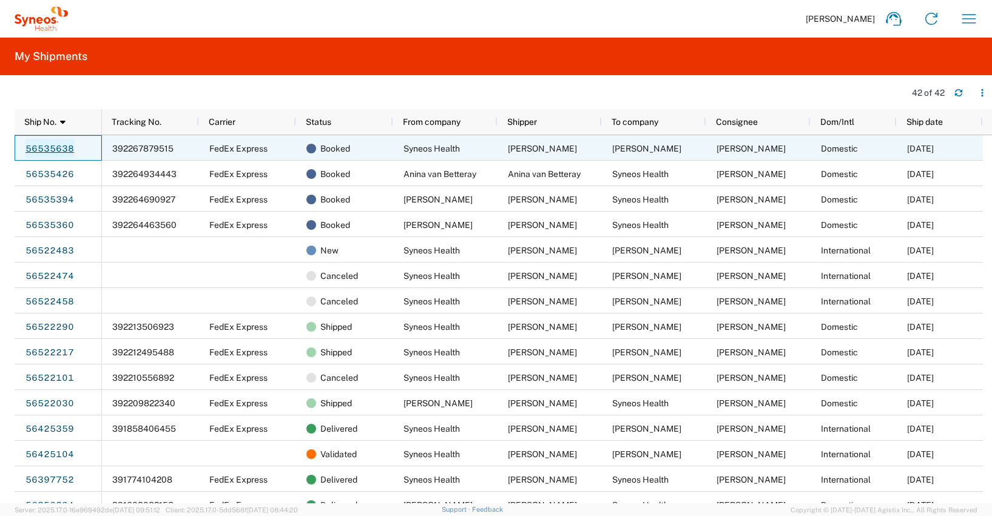
click at [54, 146] on link "56535638" at bounding box center [50, 148] width 50 height 19
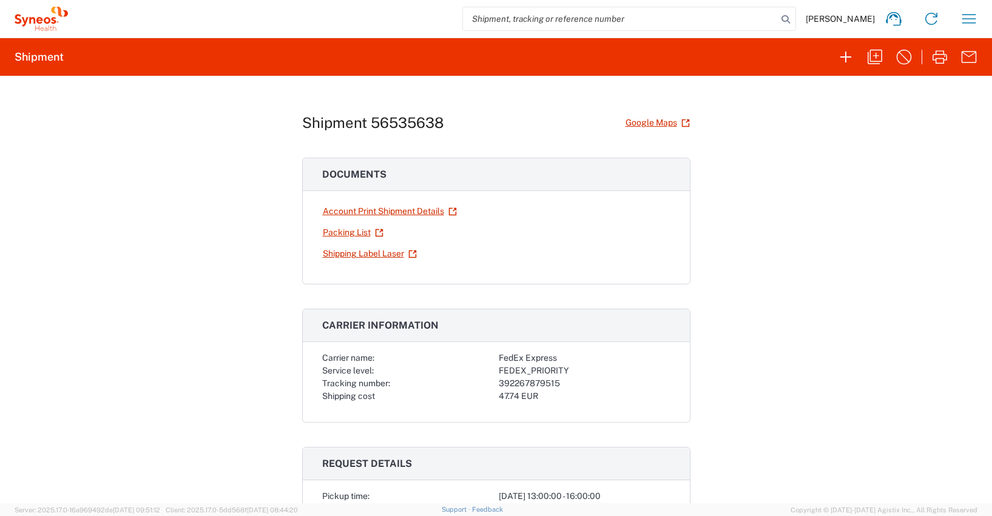
click at [534, 383] on div "392267879515" at bounding box center [585, 383] width 172 height 13
copy div "392267879515"
